Goal: Transaction & Acquisition: Purchase product/service

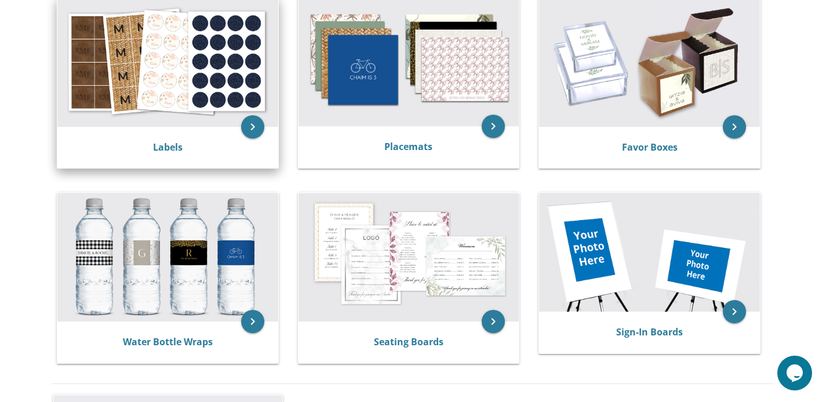
scroll to position [458, 0]
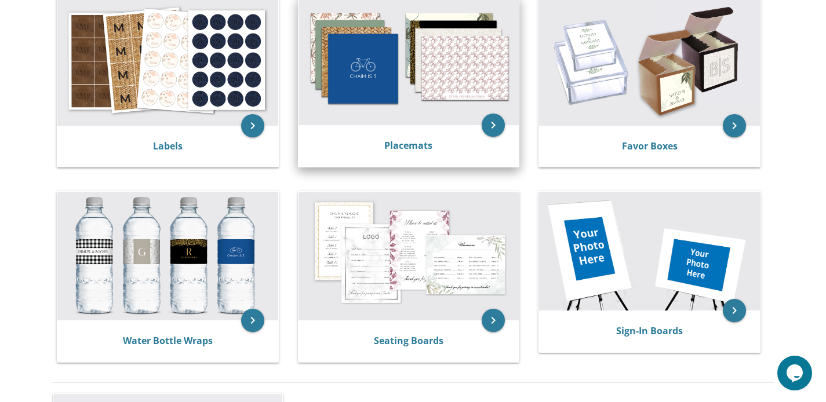
click at [432, 88] on img at bounding box center [408, 61] width 221 height 129
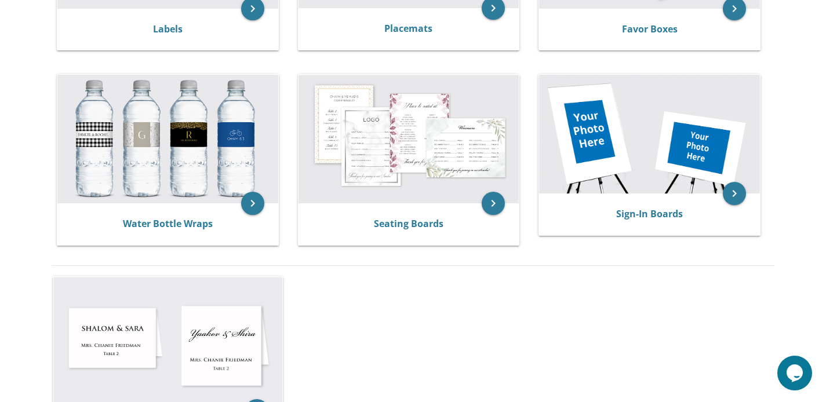
scroll to position [567, 0]
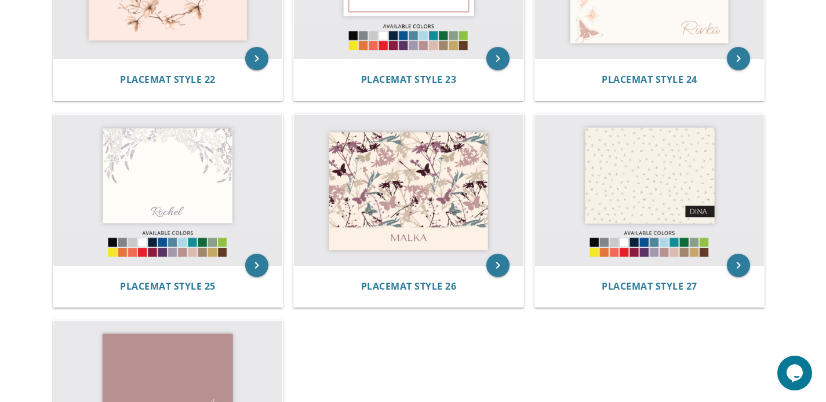
scroll to position [1804, 0]
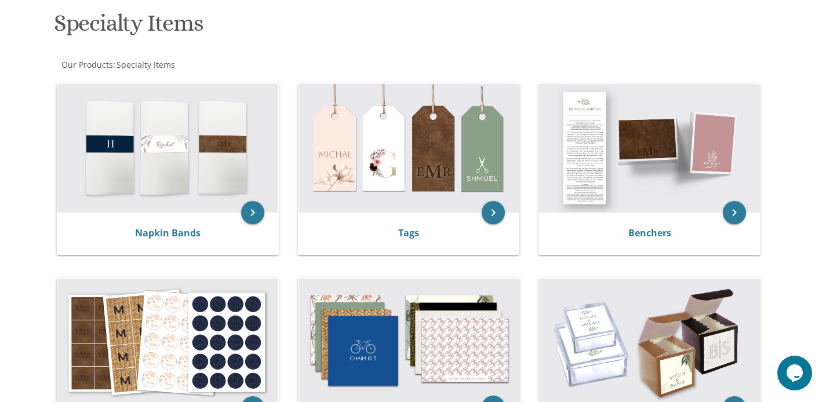
scroll to position [163, 0]
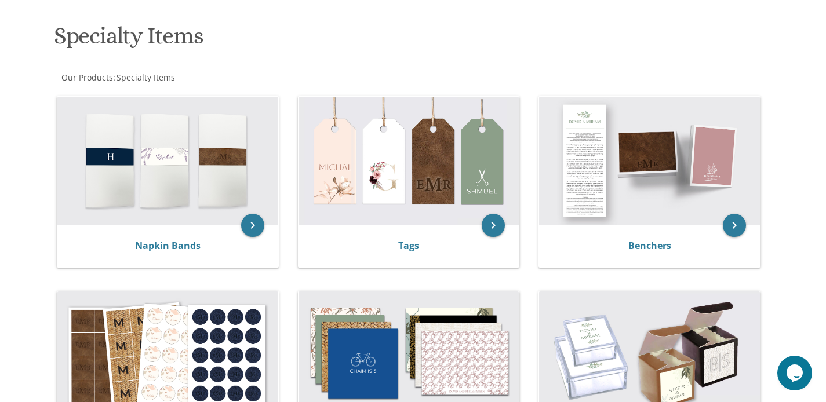
click at [194, 207] on img at bounding box center [167, 161] width 221 height 129
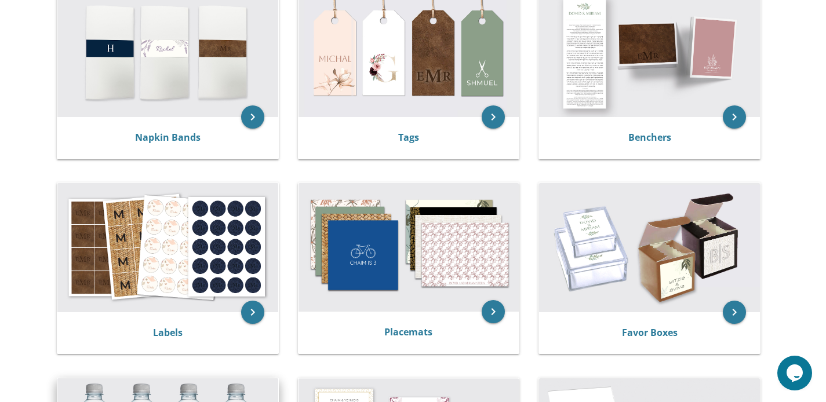
scroll to position [272, 0]
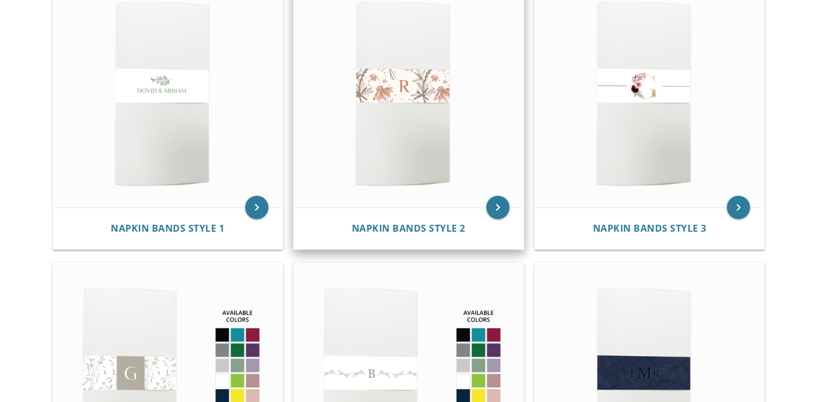
scroll to position [290, 0]
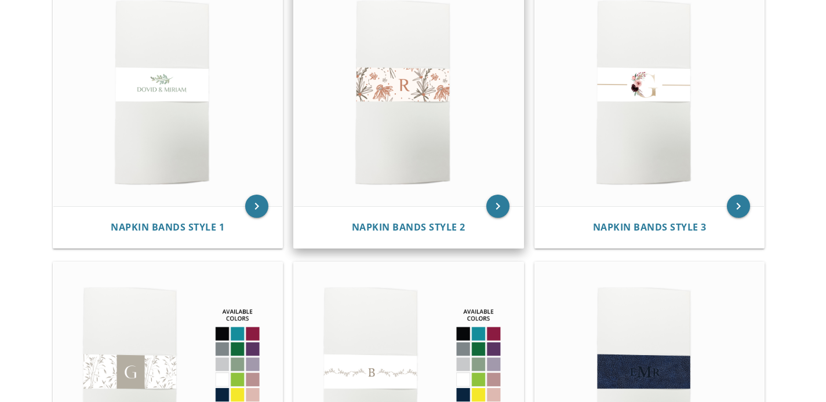
click at [382, 127] on img at bounding box center [408, 91] width 229 height 231
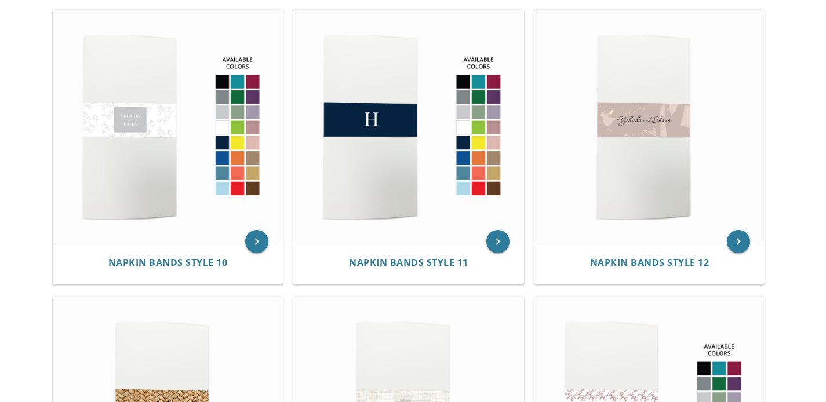
scroll to position [1174, 0]
